Goal: Transaction & Acquisition: Purchase product/service

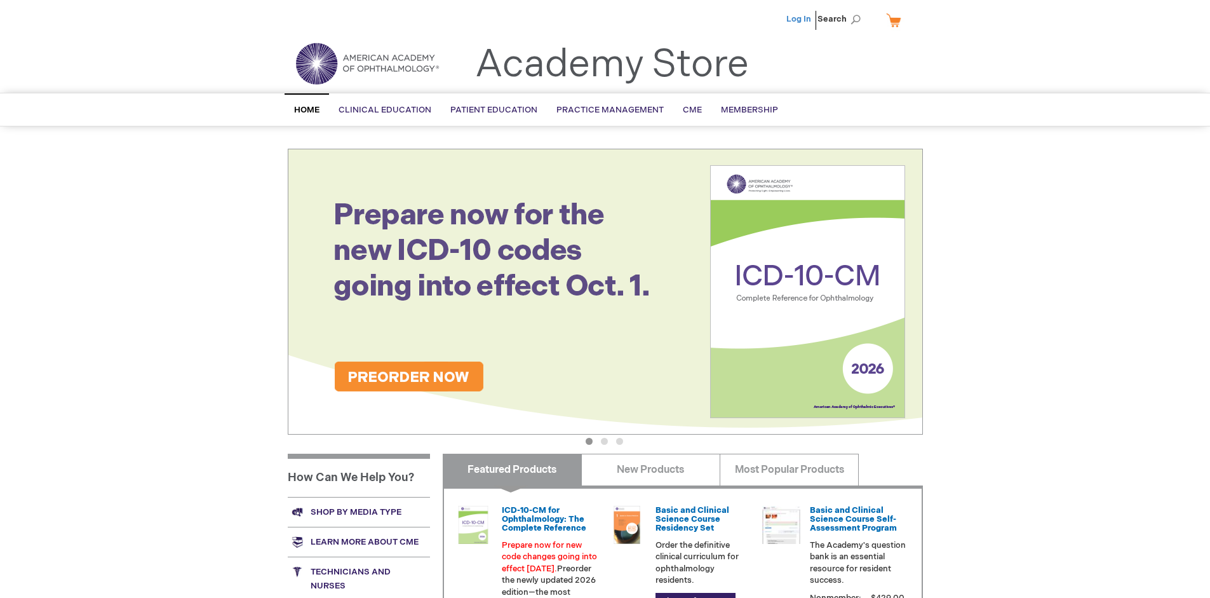
click at [800, 19] on link "Log In" at bounding box center [798, 19] width 25 height 10
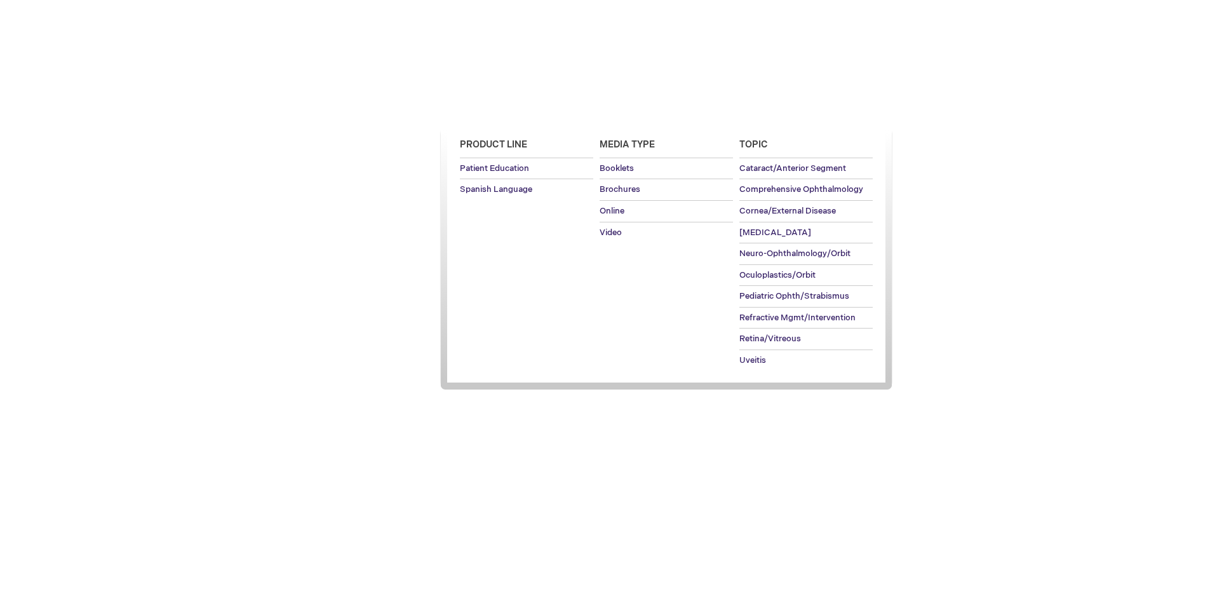
click at [490, 110] on span "Patient Education" at bounding box center [493, 110] width 87 height 10
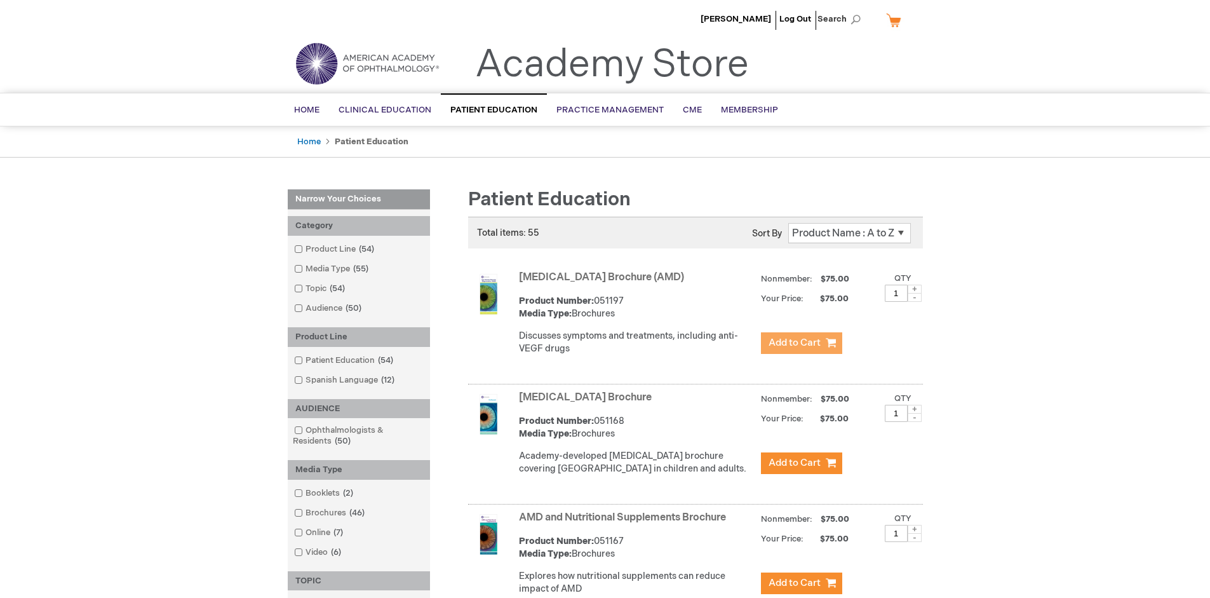
click at [801, 343] on span "Add to Cart" at bounding box center [795, 343] width 52 height 12
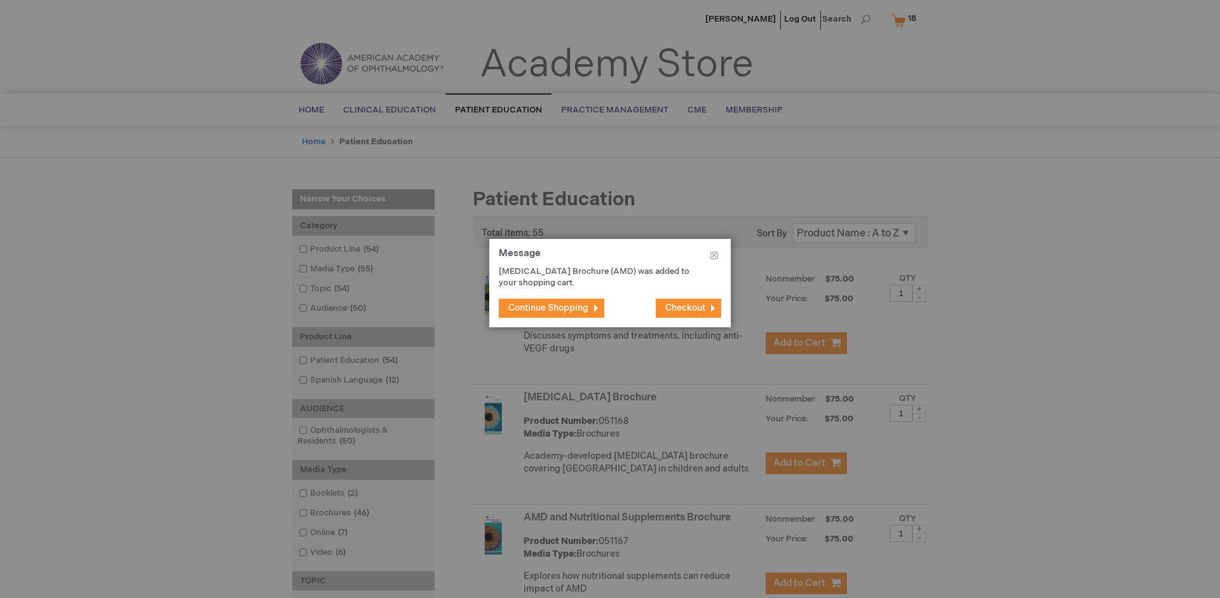
click at [548, 307] on span "Continue Shopping" at bounding box center [548, 307] width 80 height 11
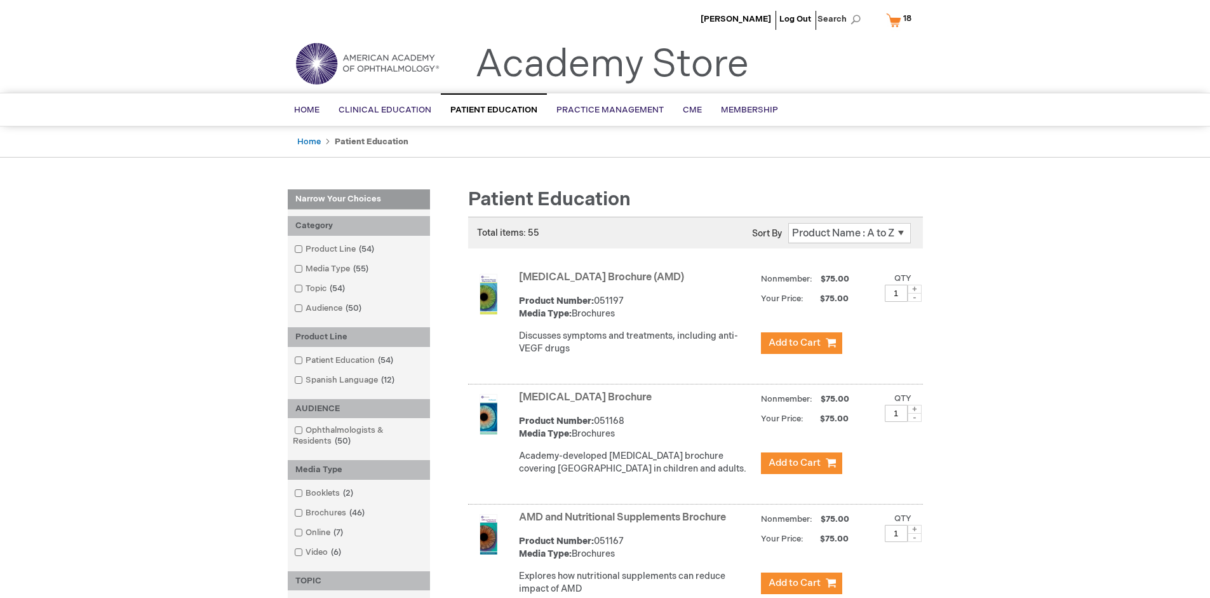
click at [625, 523] on link "AMD and Nutritional Supplements Brochure" at bounding box center [622, 517] width 207 height 12
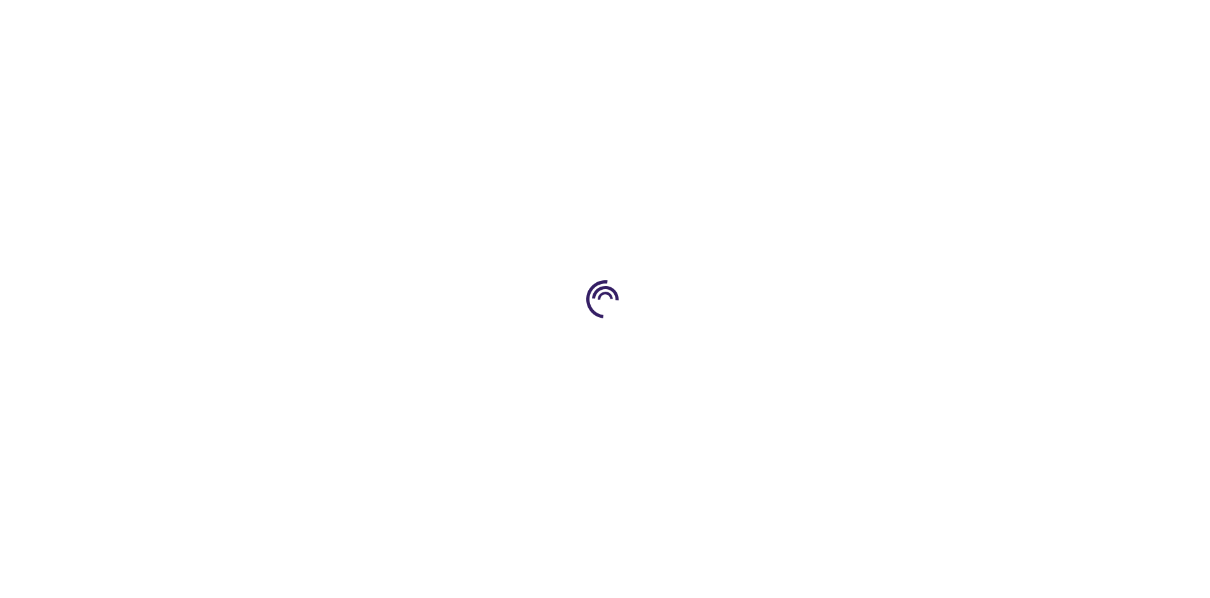
type input "1"
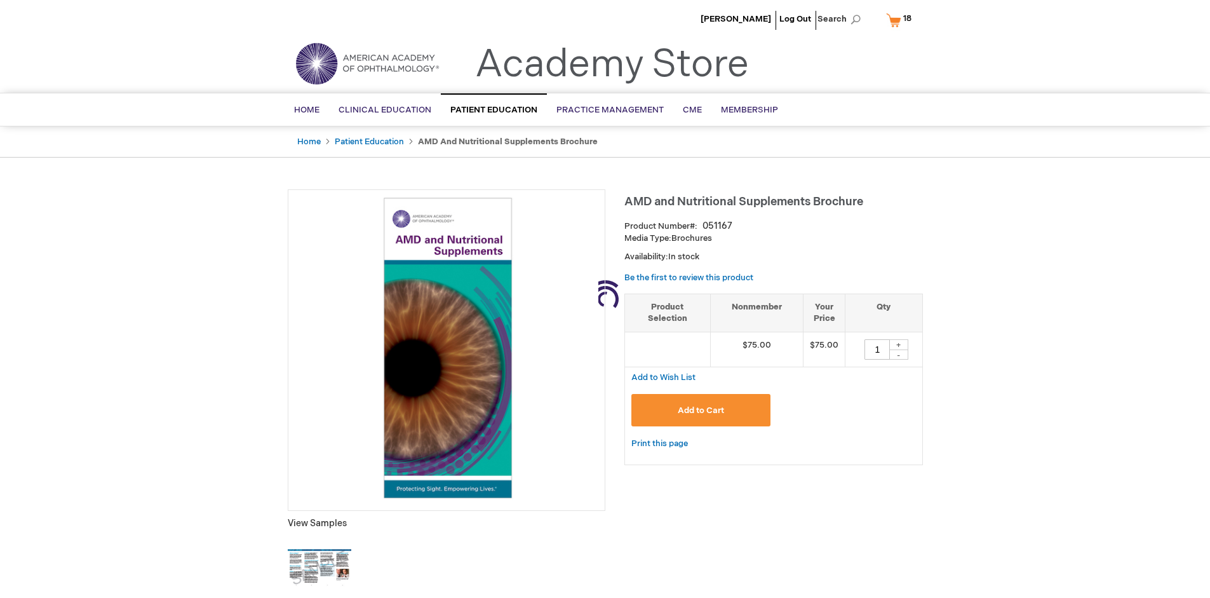
click at [701, 410] on span "Add to Cart" at bounding box center [701, 410] width 46 height 10
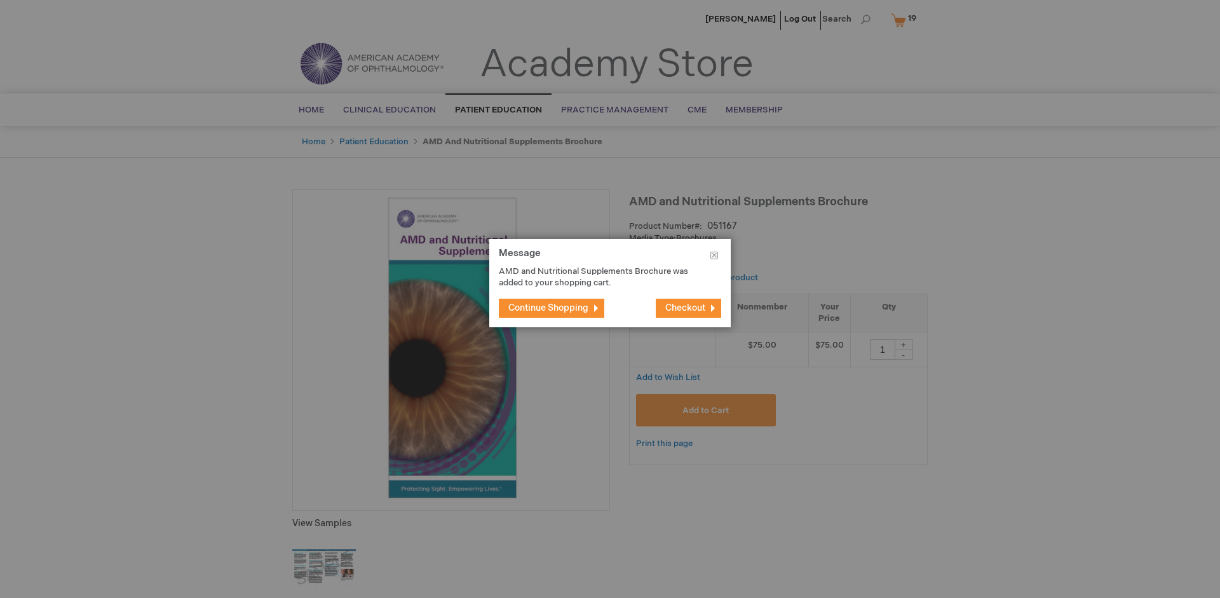
click at [548, 307] on span "Continue Shopping" at bounding box center [548, 307] width 80 height 11
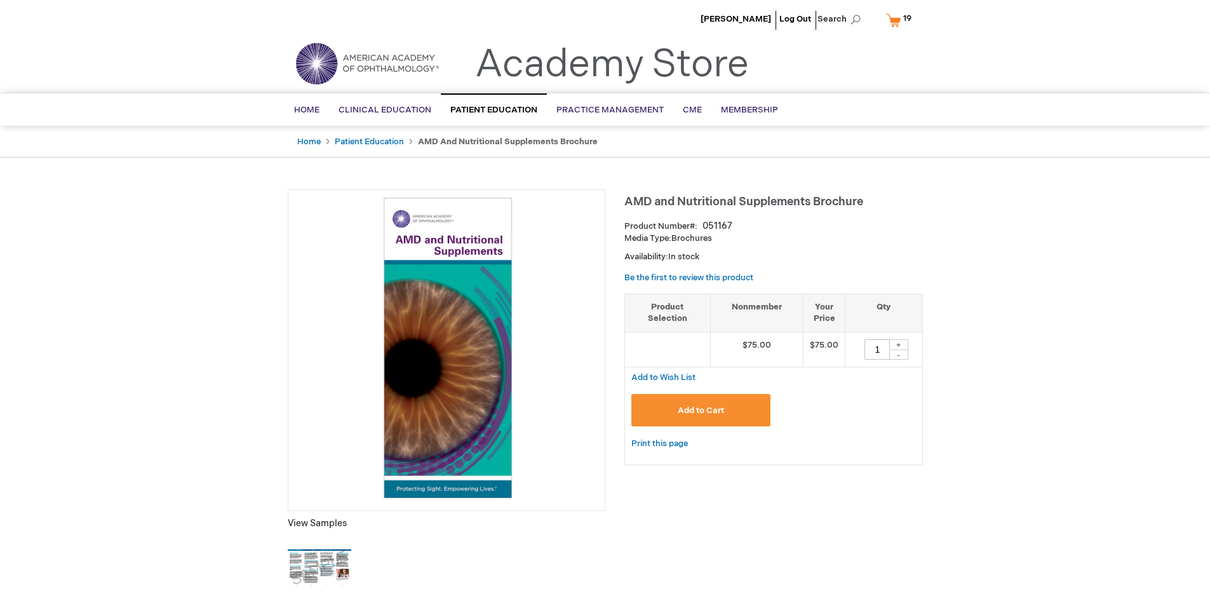
click at [901, 20] on span "19 19 items" at bounding box center [907, 18] width 12 height 15
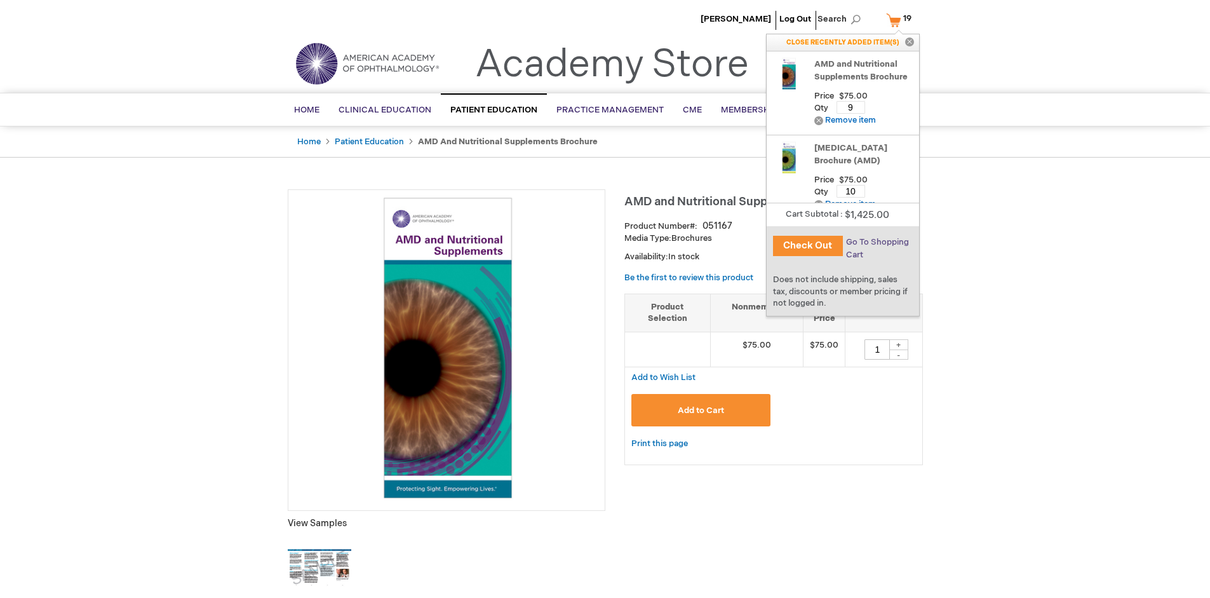
click at [877, 242] on span "Go To Shopping Cart" at bounding box center [877, 248] width 63 height 23
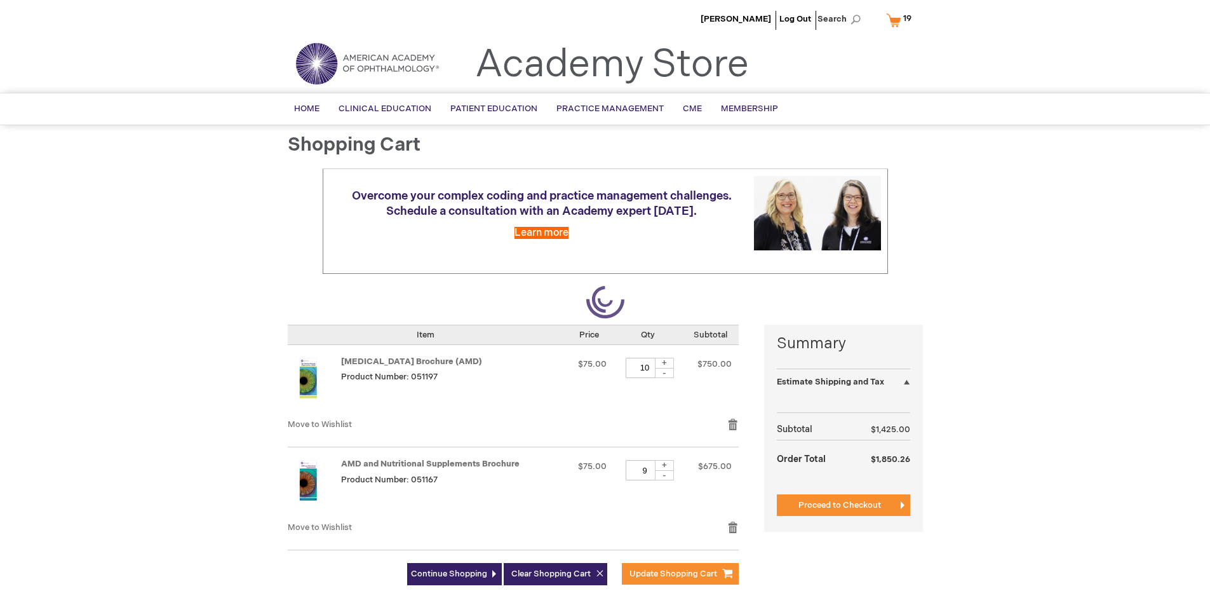
select select "US"
select select "41"
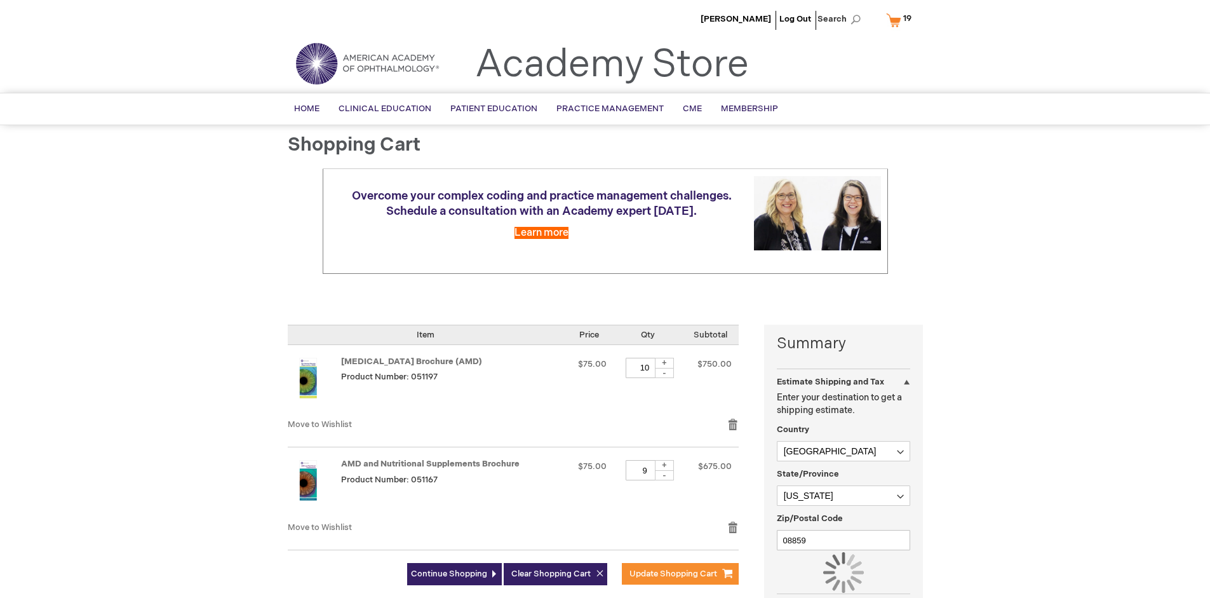
scroll to position [93, 0]
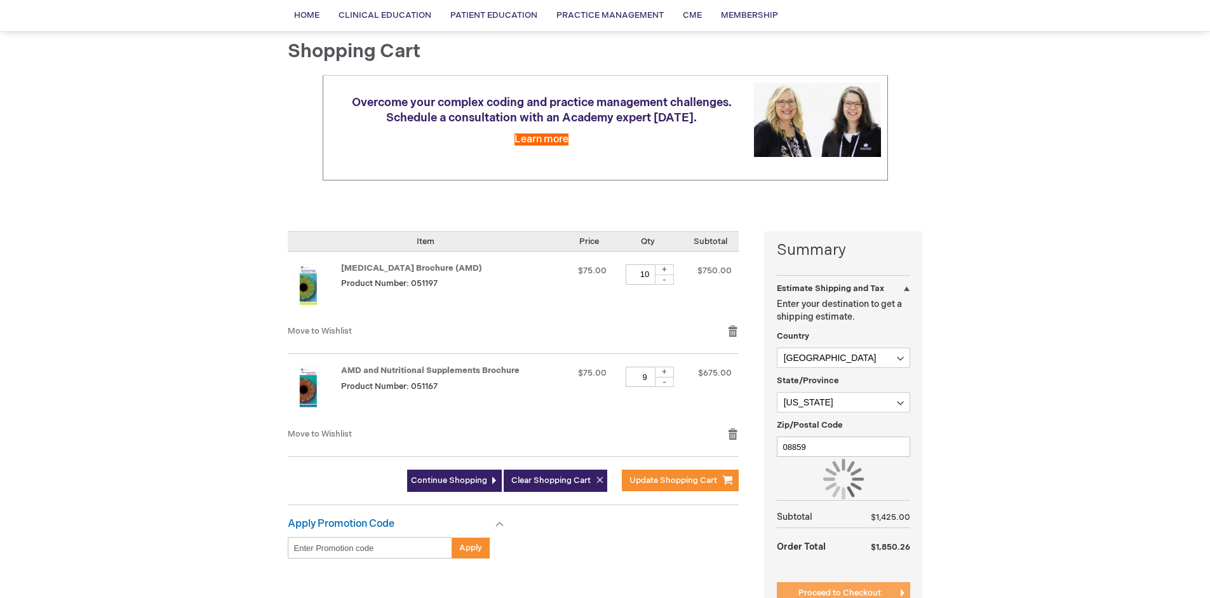
click at [839, 593] on span "Proceed to Checkout" at bounding box center [839, 593] width 83 height 10
